Goal: Information Seeking & Learning: Learn about a topic

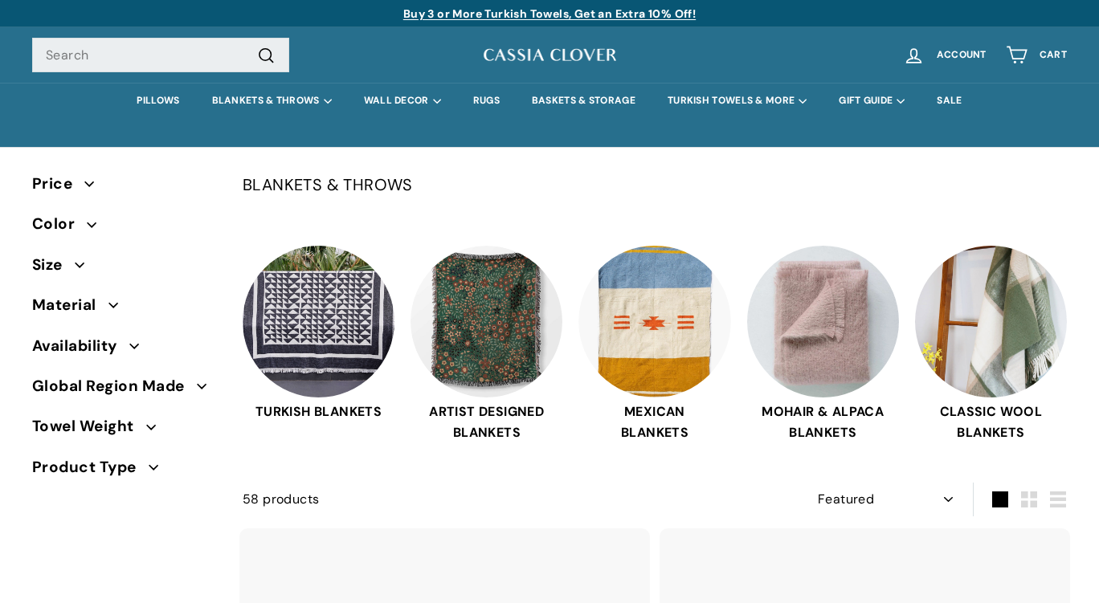
select select "manual"
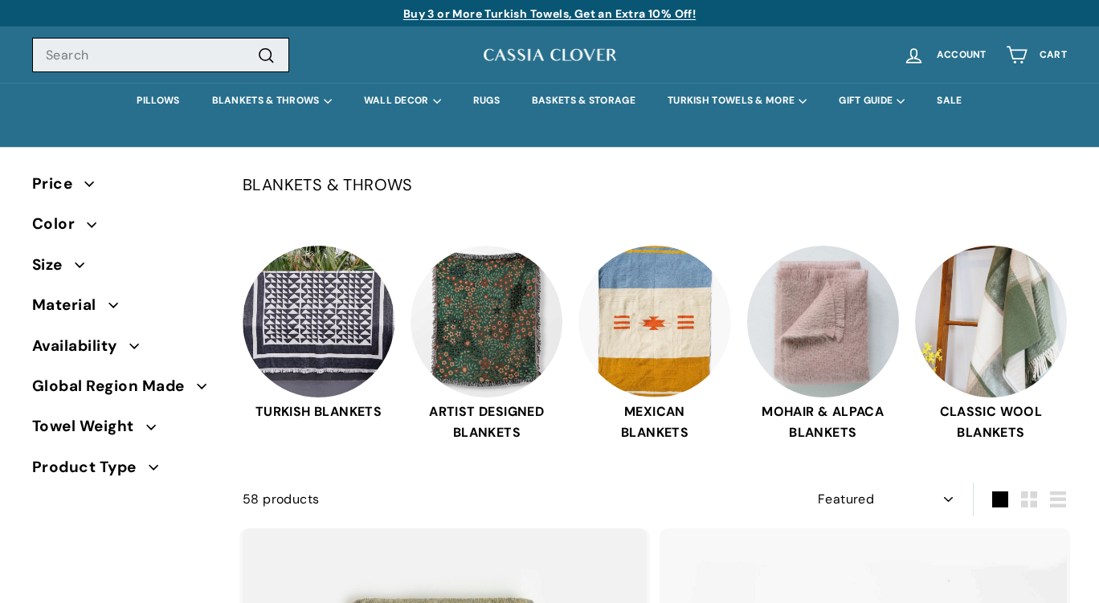
click at [138, 66] on input "Search" at bounding box center [160, 55] width 257 height 35
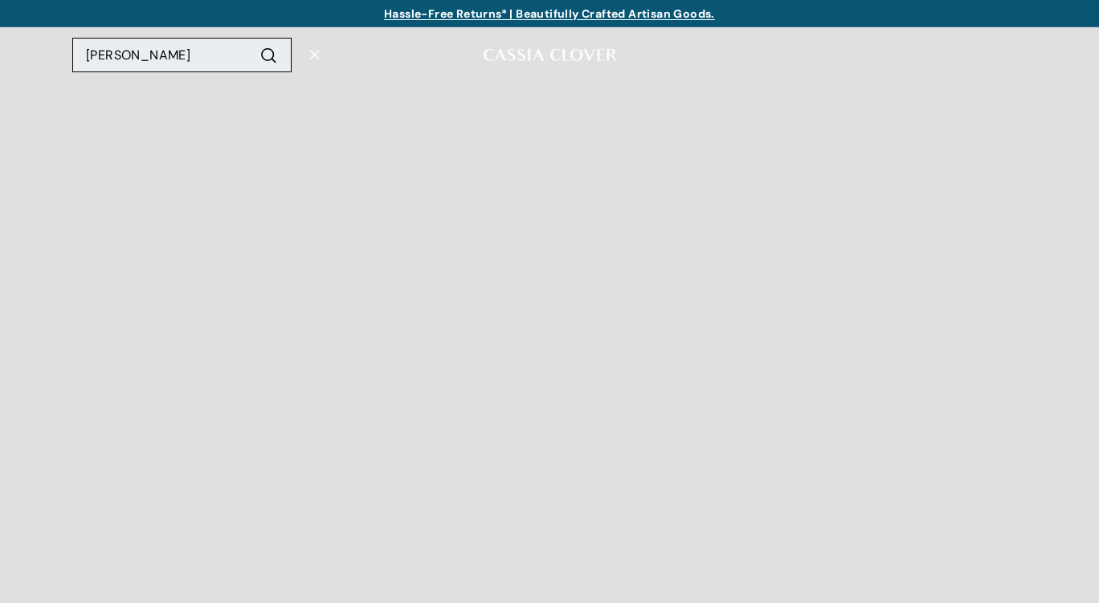
type input "danica"
click at [254, 43] on button ".cls-1{fill:none;stroke:#000;stroke-miterlimit:10;stroke-width:2px} Search" at bounding box center [269, 54] width 30 height 22
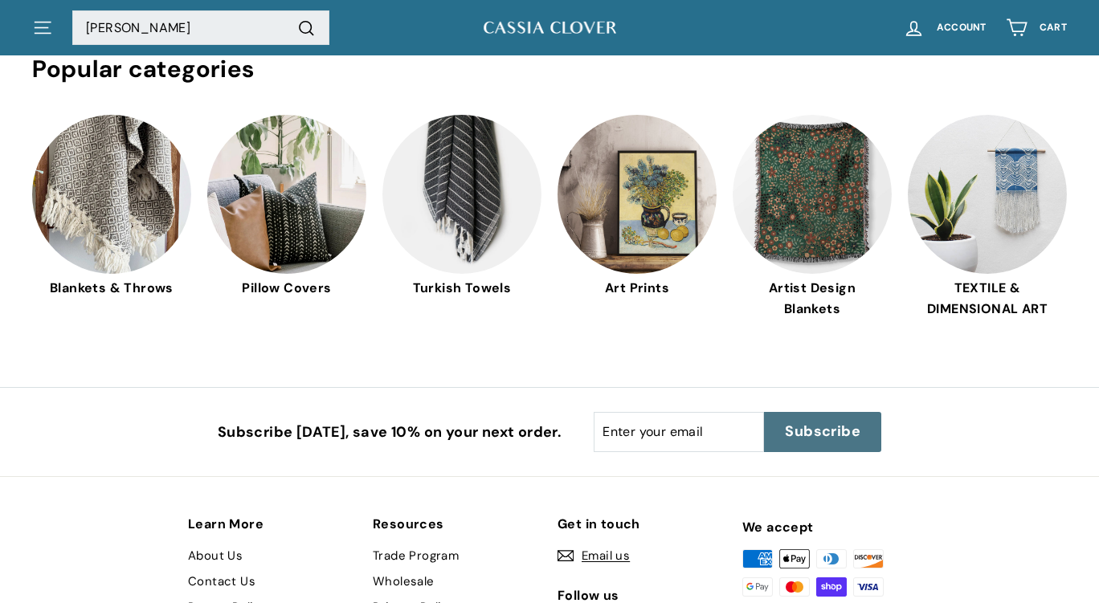
scroll to position [354, 0]
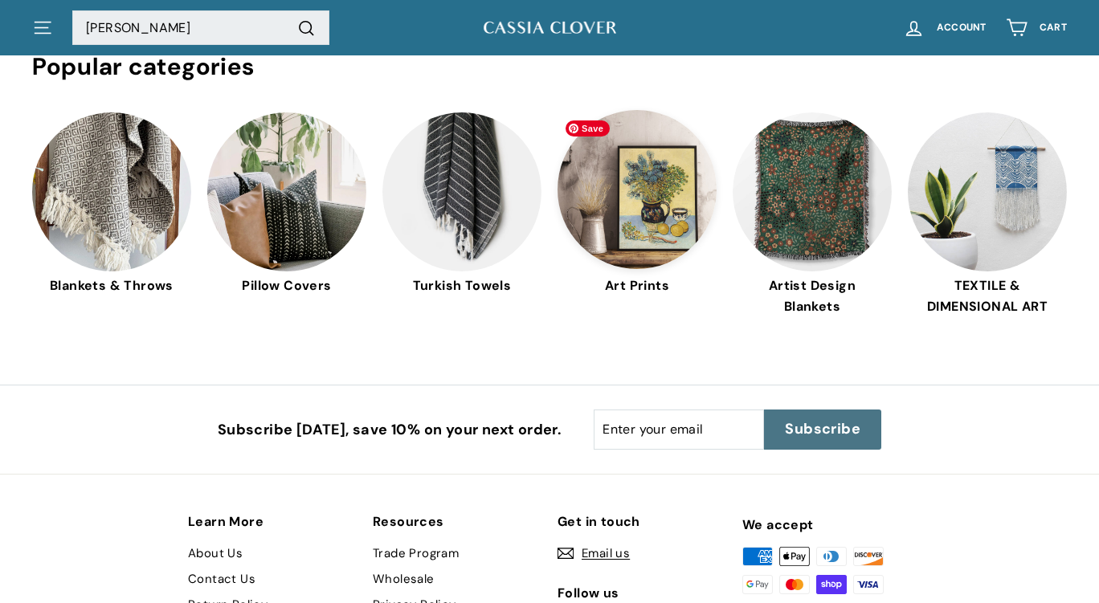
click at [620, 192] on img at bounding box center [637, 189] width 159 height 159
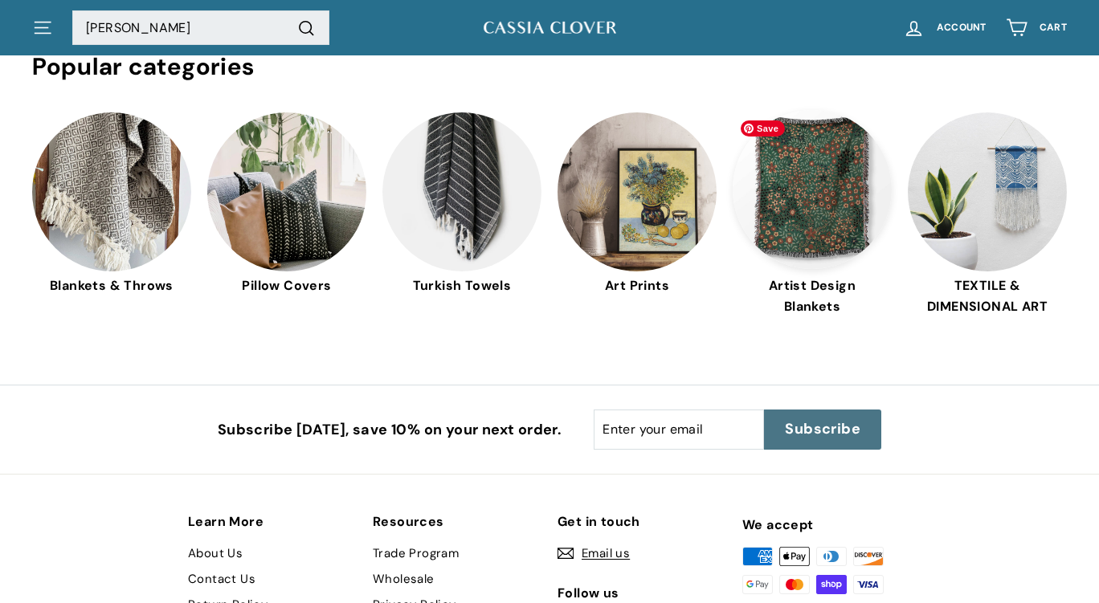
click at [823, 196] on img at bounding box center [812, 189] width 159 height 159
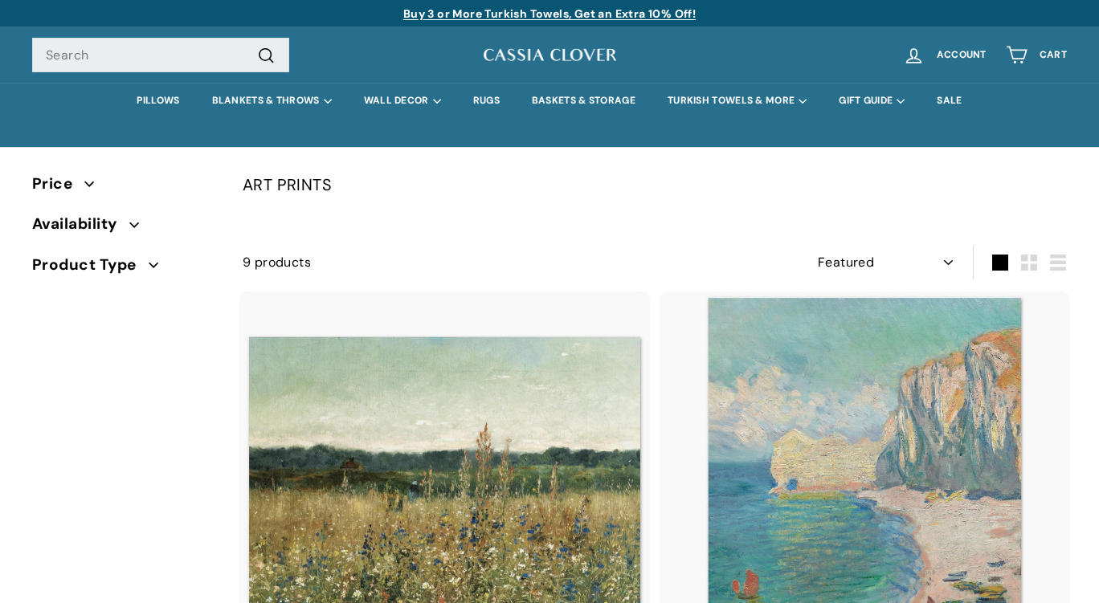
select select "manual"
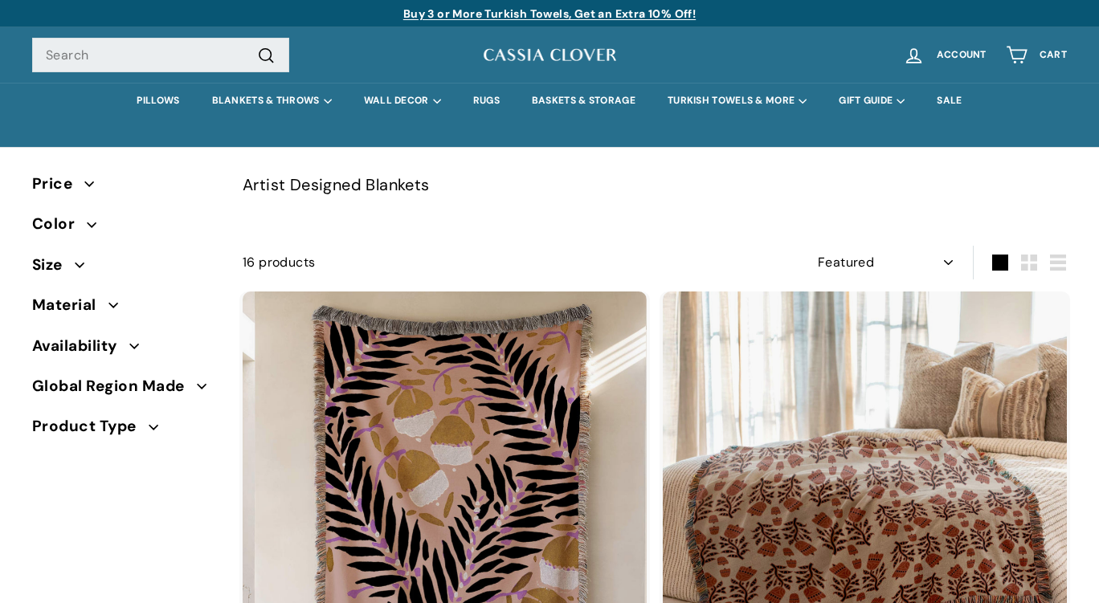
select select "manual"
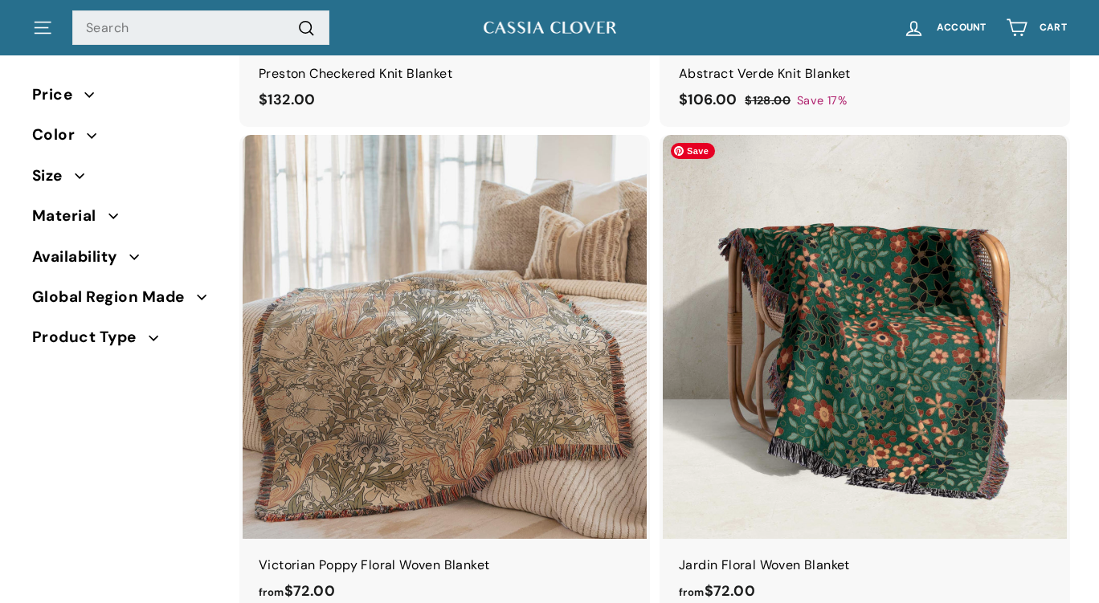
scroll to position [1146, 0]
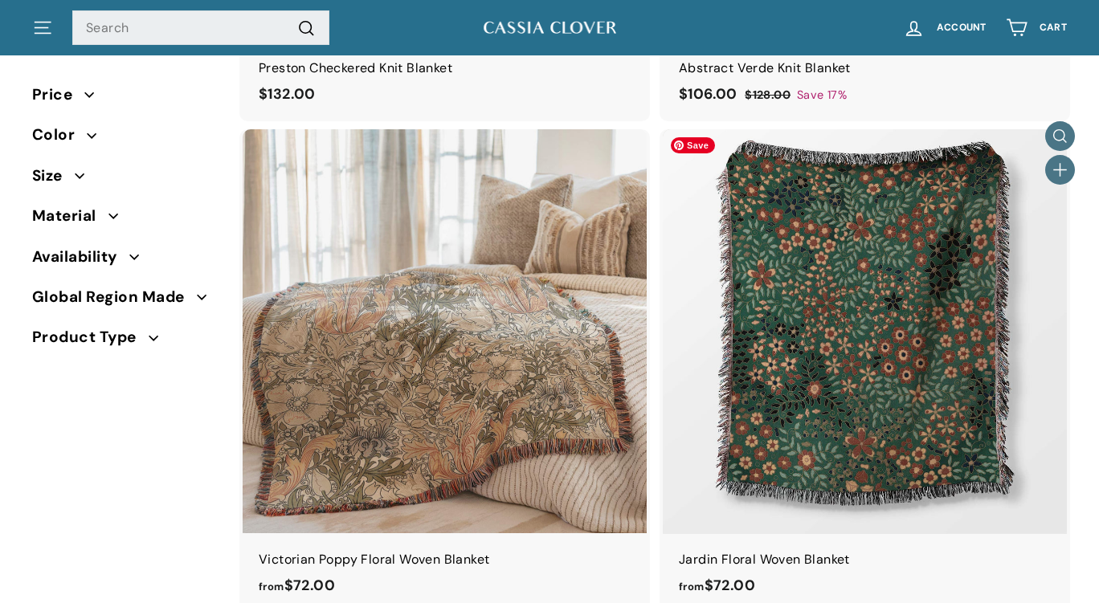
click at [881, 362] on img at bounding box center [865, 331] width 404 height 404
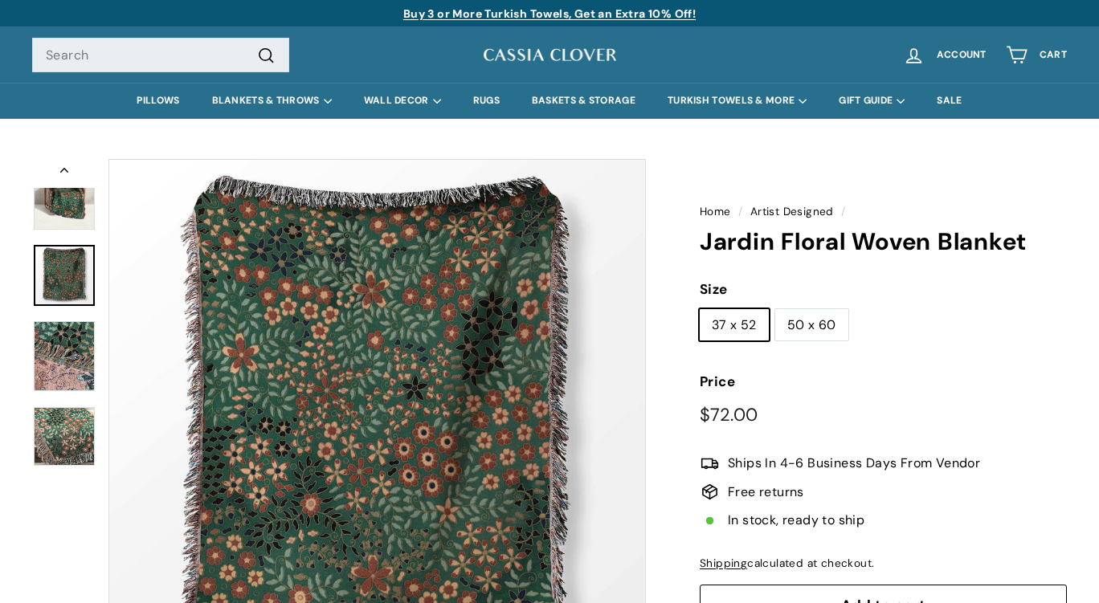
click at [797, 329] on label "50 x 60" at bounding box center [811, 325] width 73 height 32
click at [775, 309] on input "50 x 60" at bounding box center [775, 309] width 1 height 1
radio input "true"
click at [83, 359] on img at bounding box center [64, 356] width 61 height 70
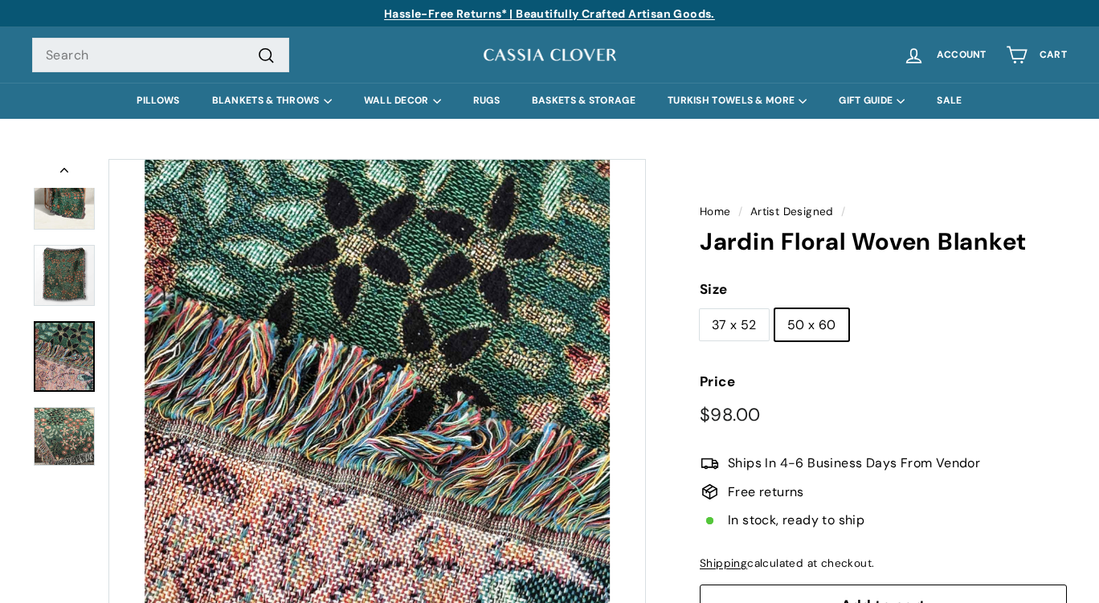
click at [65, 437] on img at bounding box center [64, 436] width 61 height 59
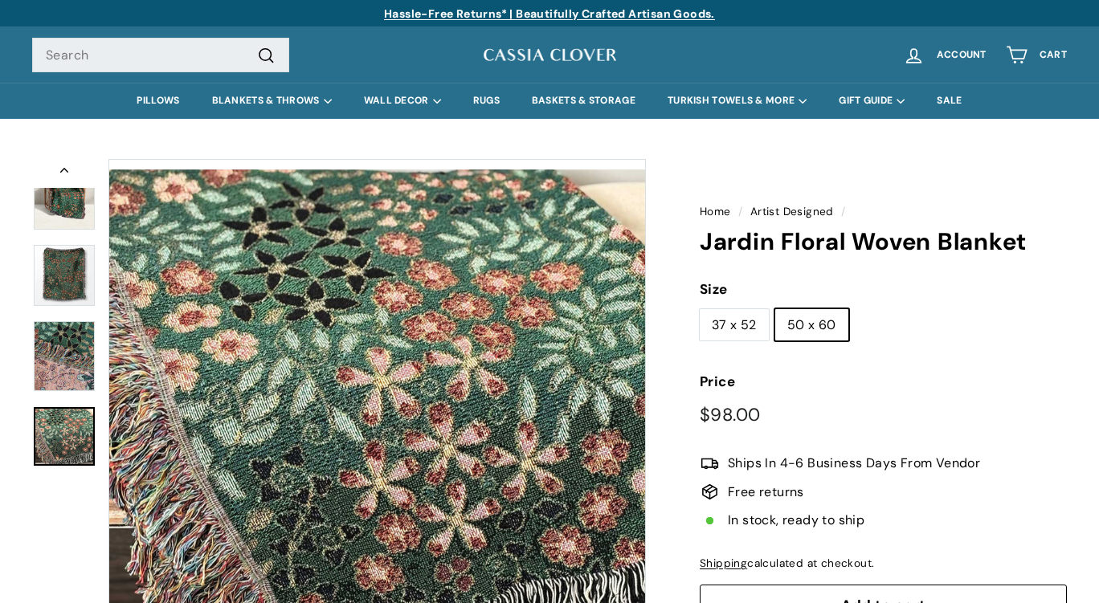
click at [71, 211] on img at bounding box center [64, 195] width 61 height 69
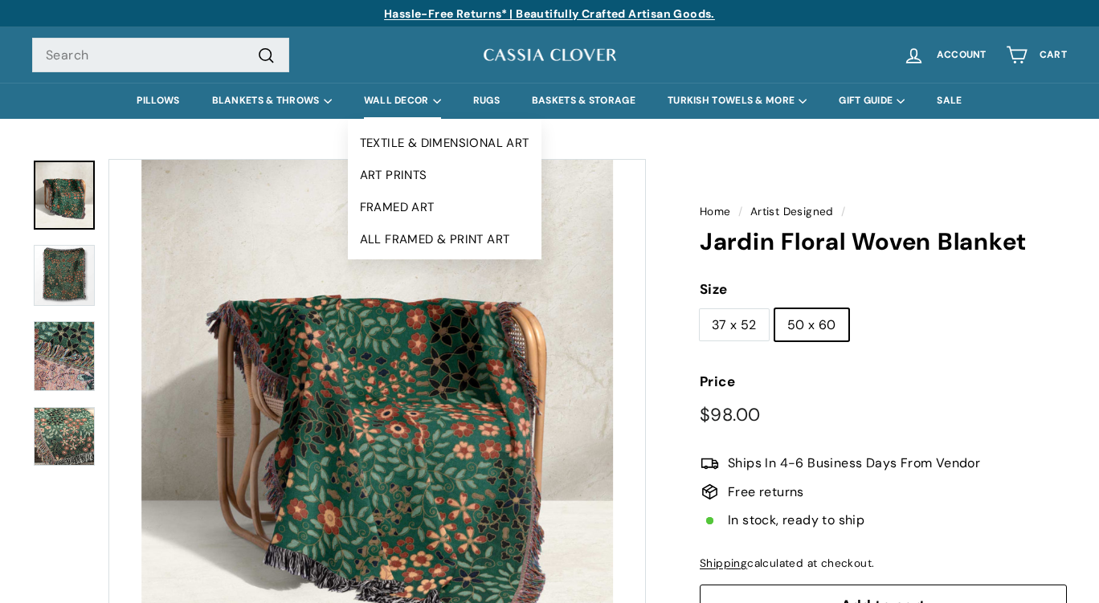
click at [378, 102] on summary "WALL DECOR" at bounding box center [402, 101] width 109 height 36
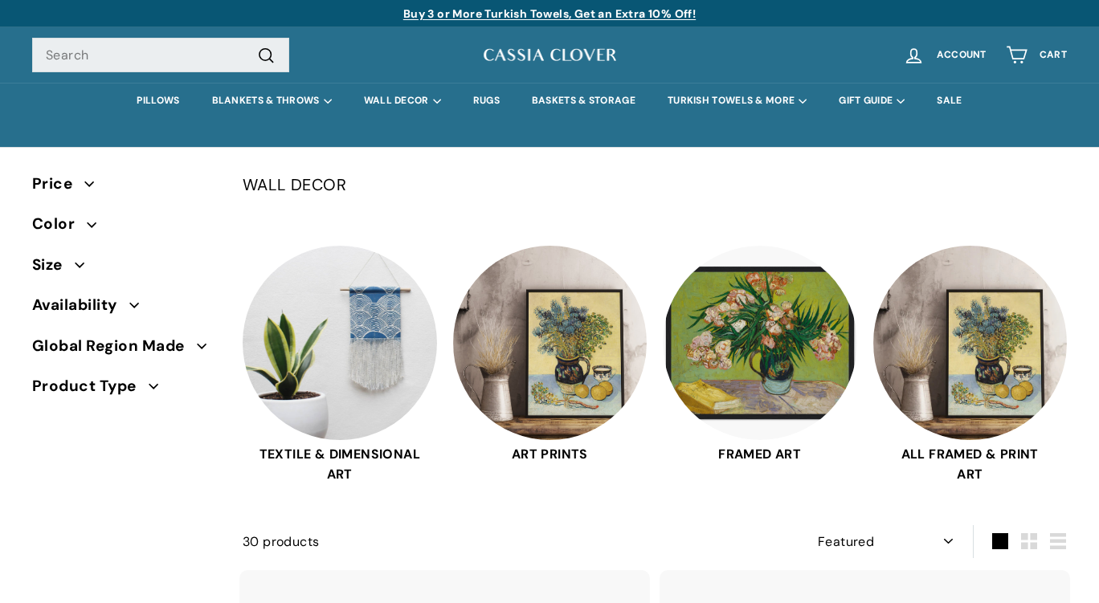
select select "manual"
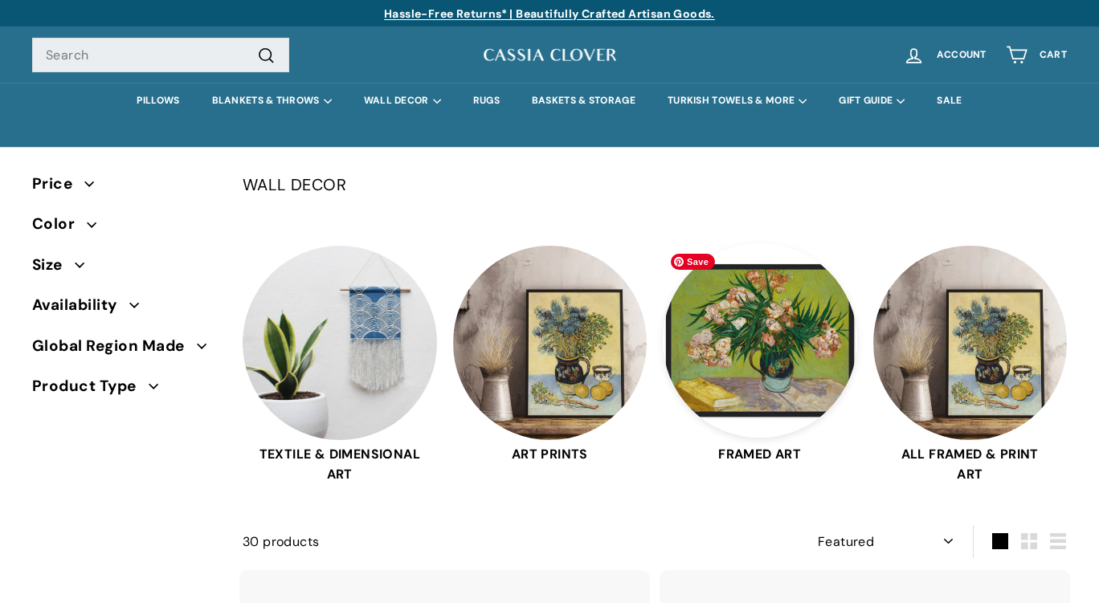
click at [727, 377] on img at bounding box center [760, 340] width 194 height 194
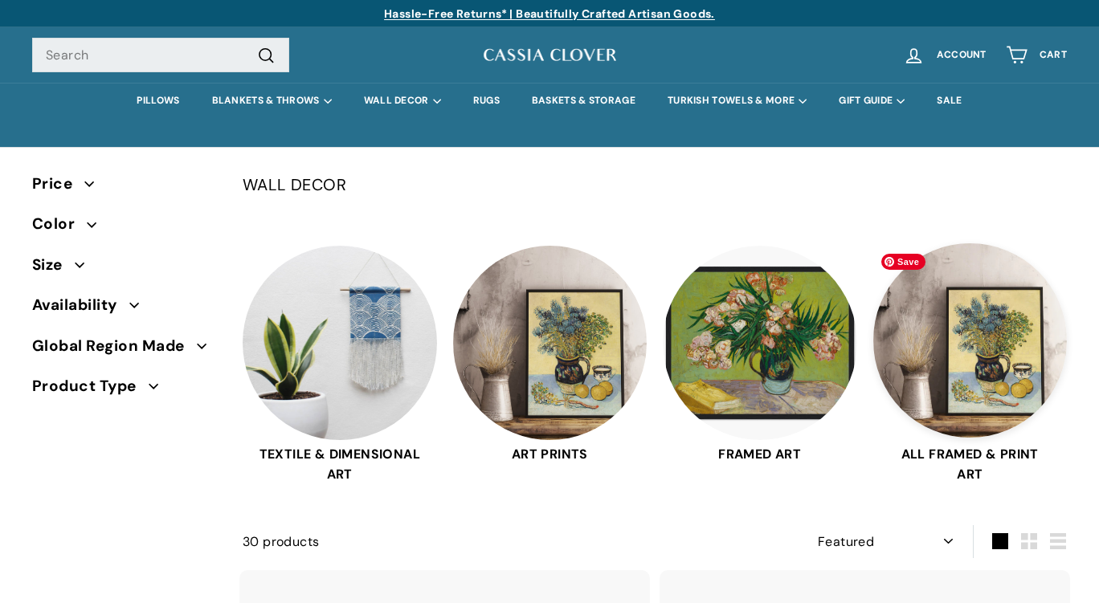
click at [930, 338] on img at bounding box center [970, 340] width 194 height 194
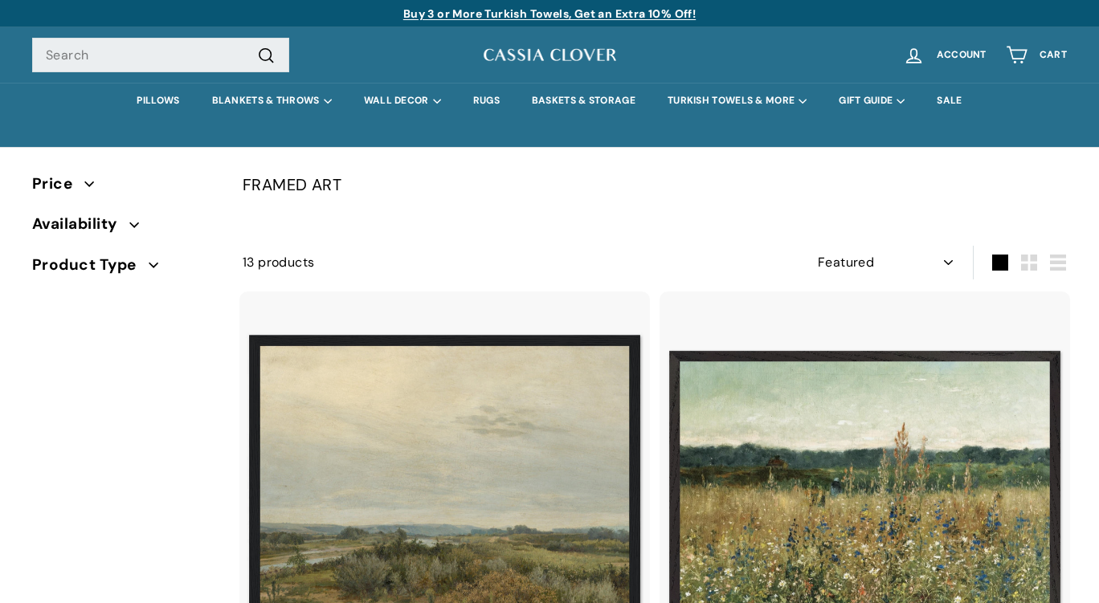
select select "manual"
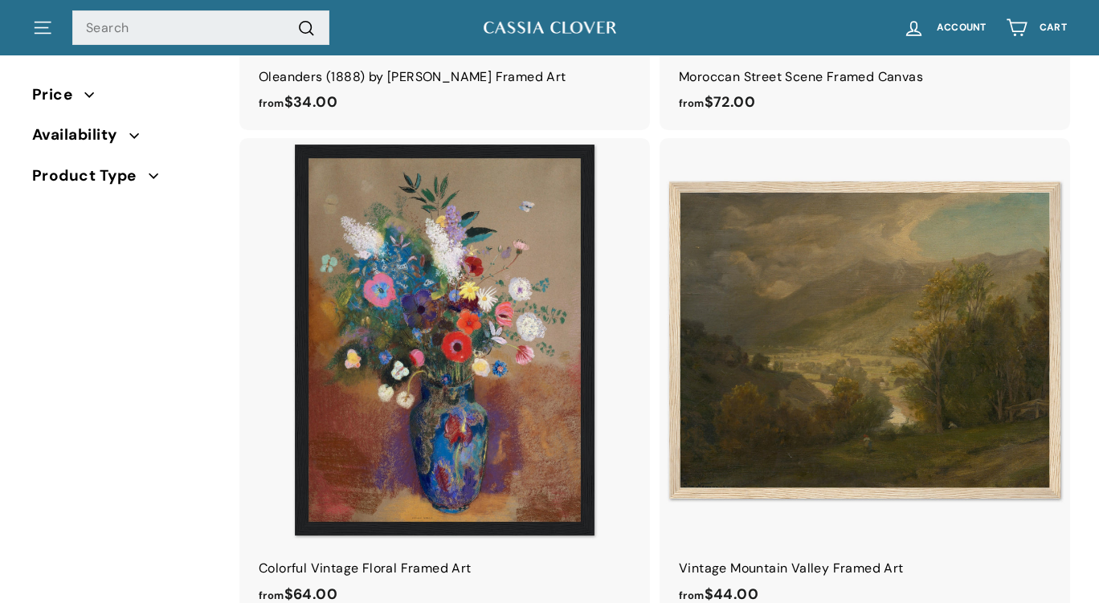
scroll to position [2130, 0]
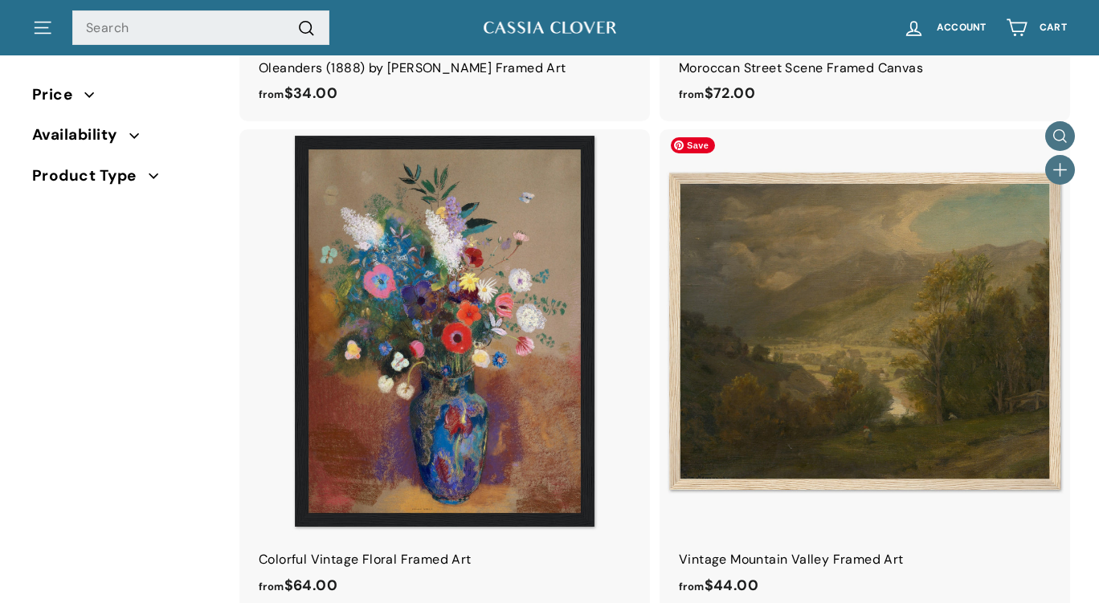
click at [727, 377] on img at bounding box center [865, 331] width 404 height 404
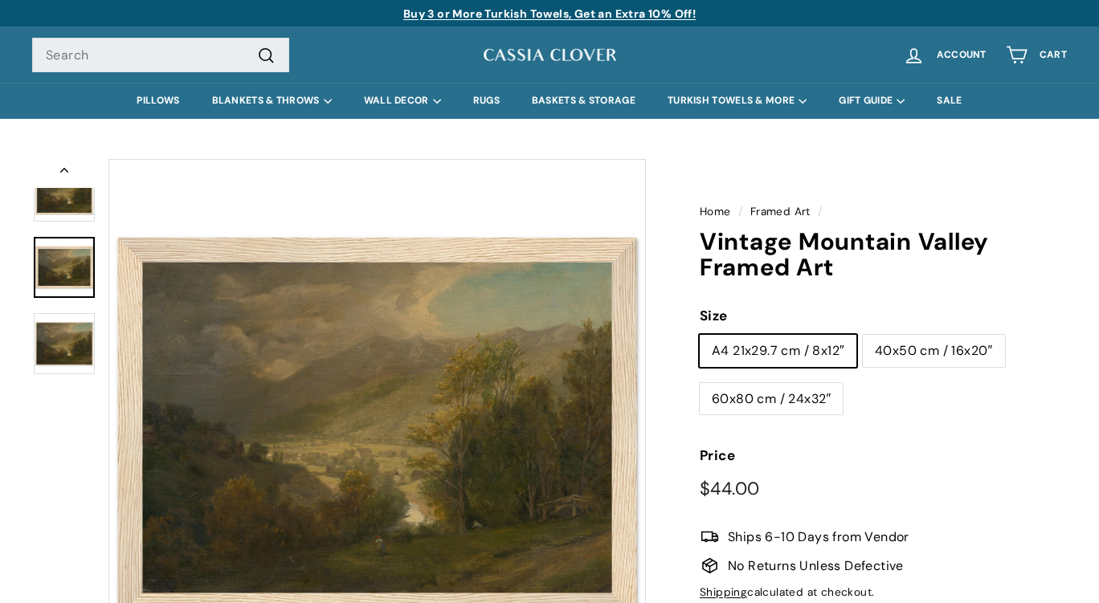
click at [731, 396] on label "60x80 cm / 24x32″" at bounding box center [771, 399] width 143 height 32
click at [700, 383] on input "60x80 cm / 24x32″" at bounding box center [699, 382] width 1 height 1
radio input "true"
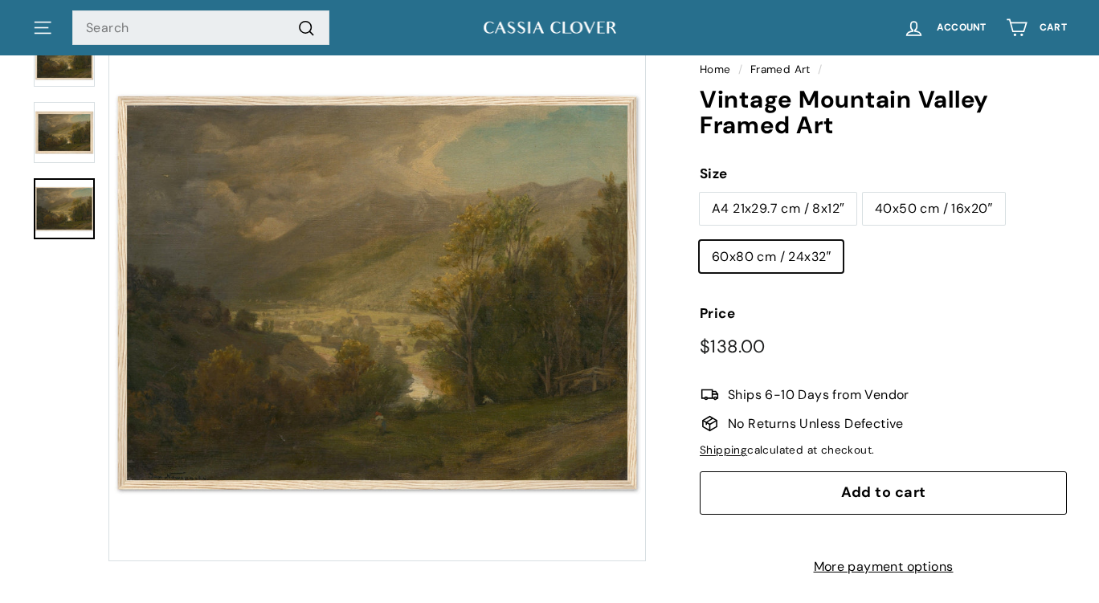
scroll to position [125, 0]
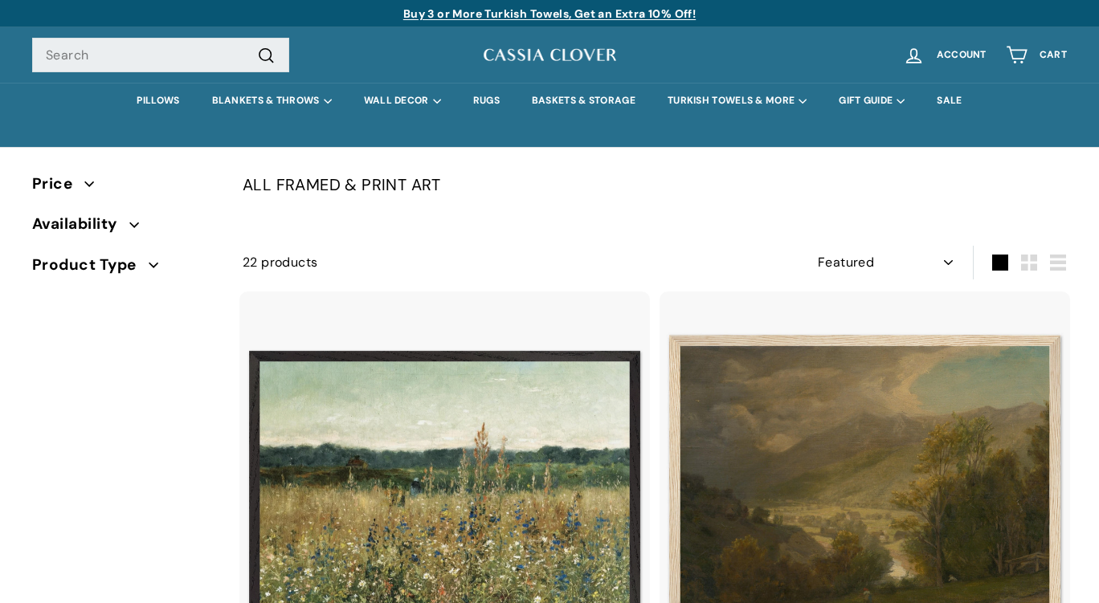
select select "manual"
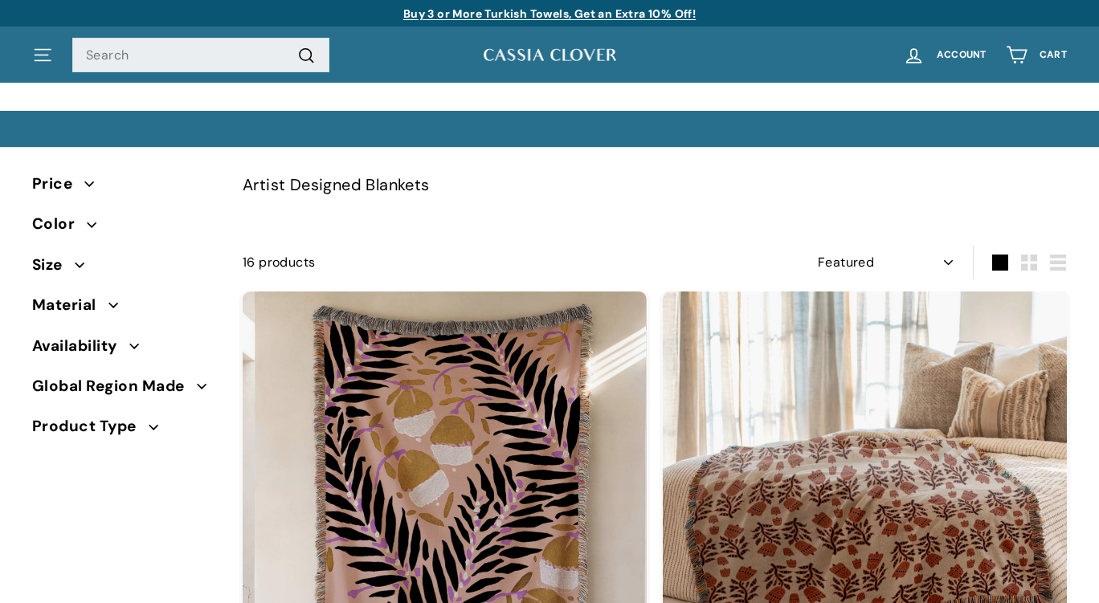
select select "manual"
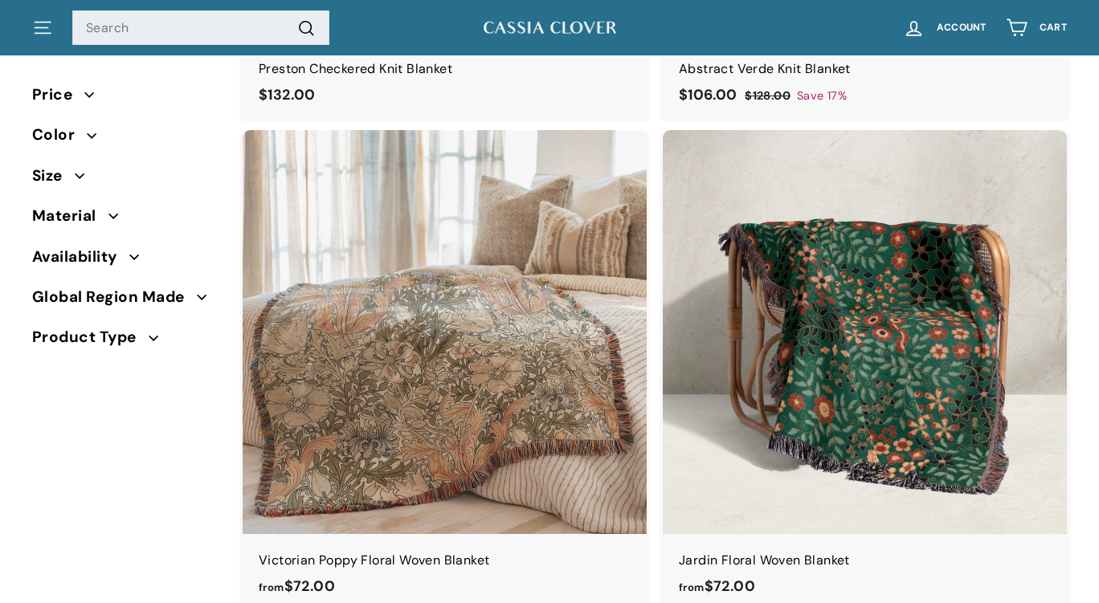
scroll to position [1146, 0]
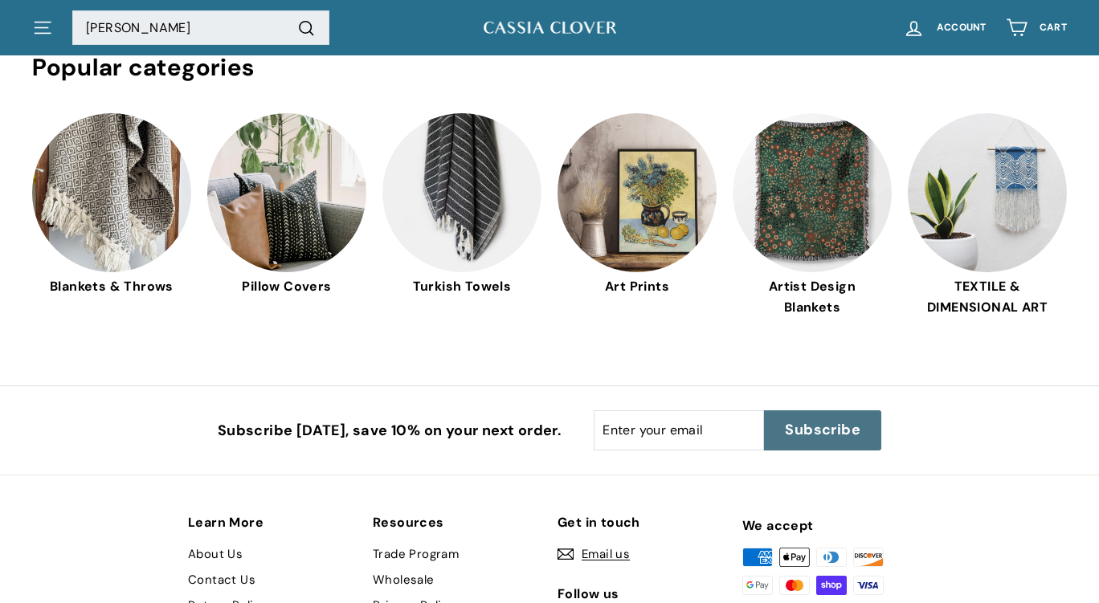
scroll to position [354, 0]
